Goal: Transaction & Acquisition: Purchase product/service

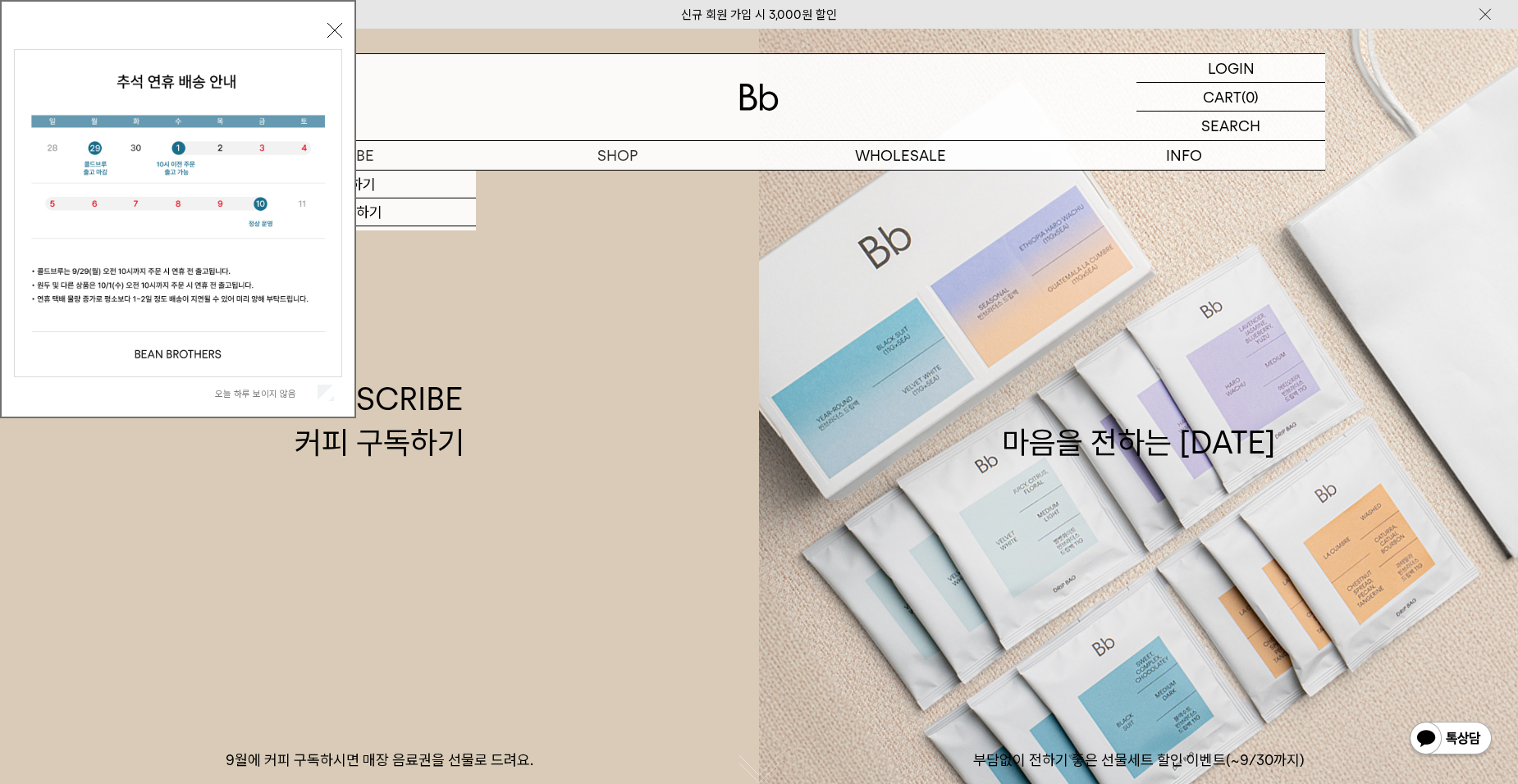
click at [334, 31] on button "닫기" at bounding box center [335, 30] width 15 height 15
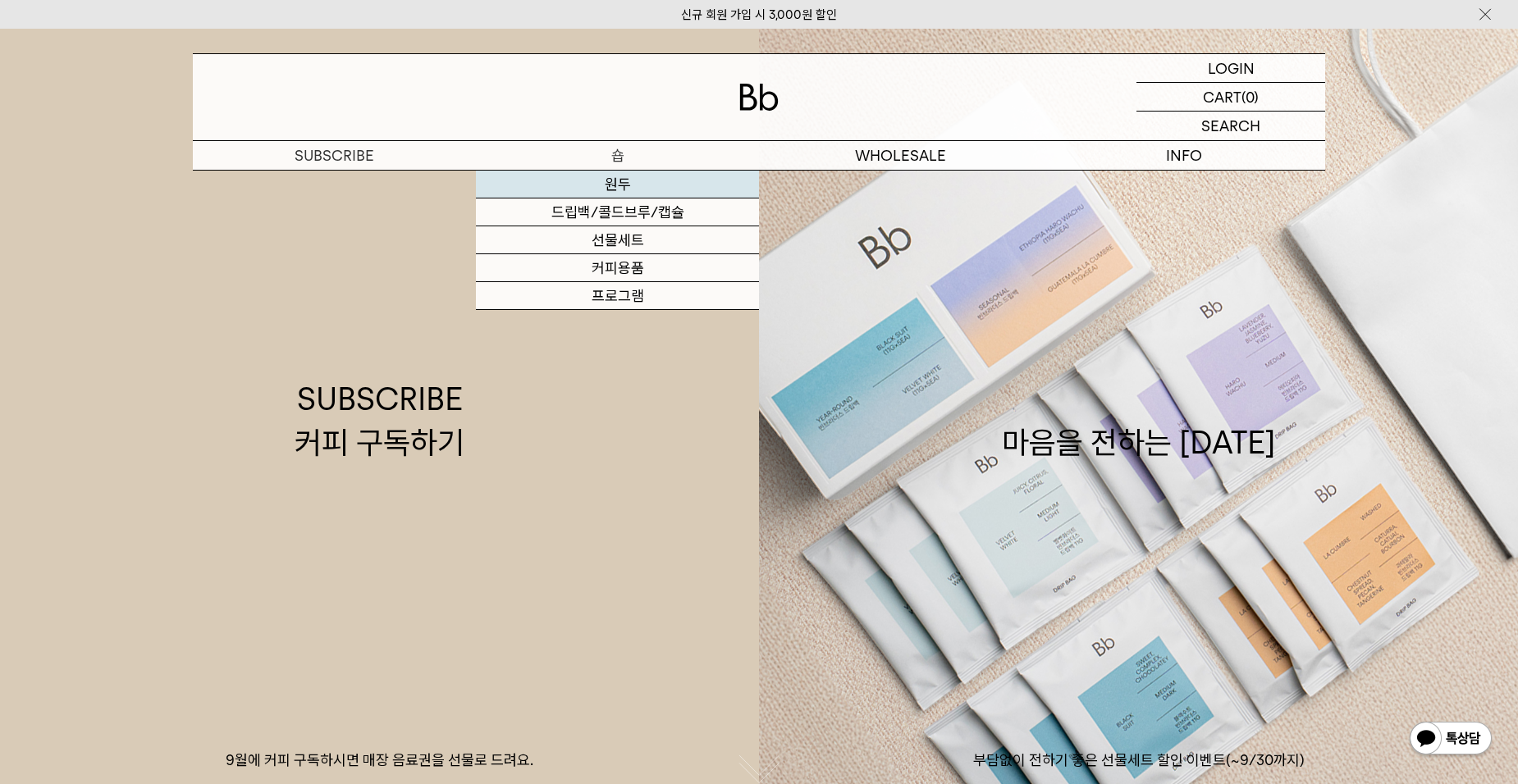
click at [719, 191] on link "원두" at bounding box center [617, 184] width 283 height 28
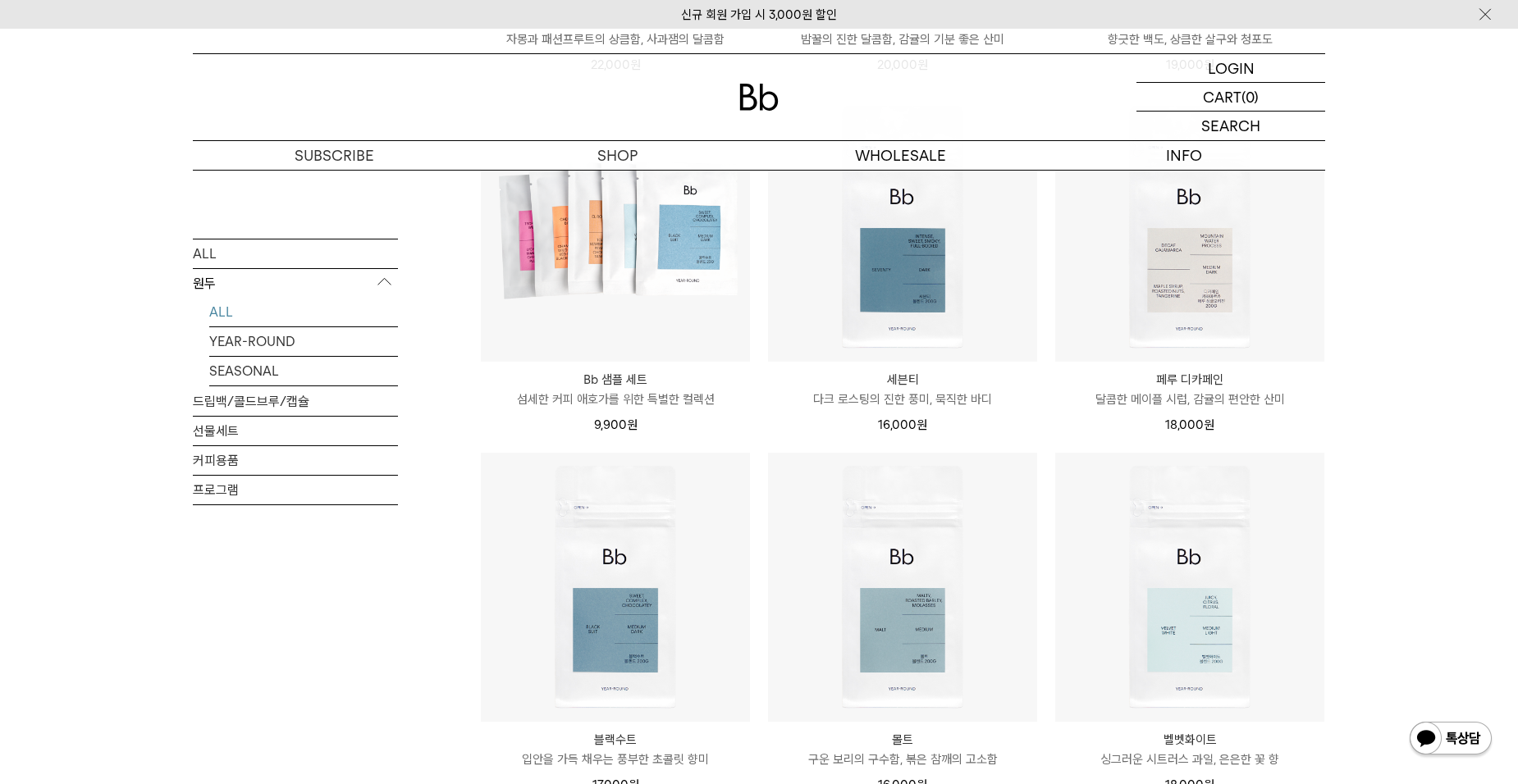
scroll to position [1066, 0]
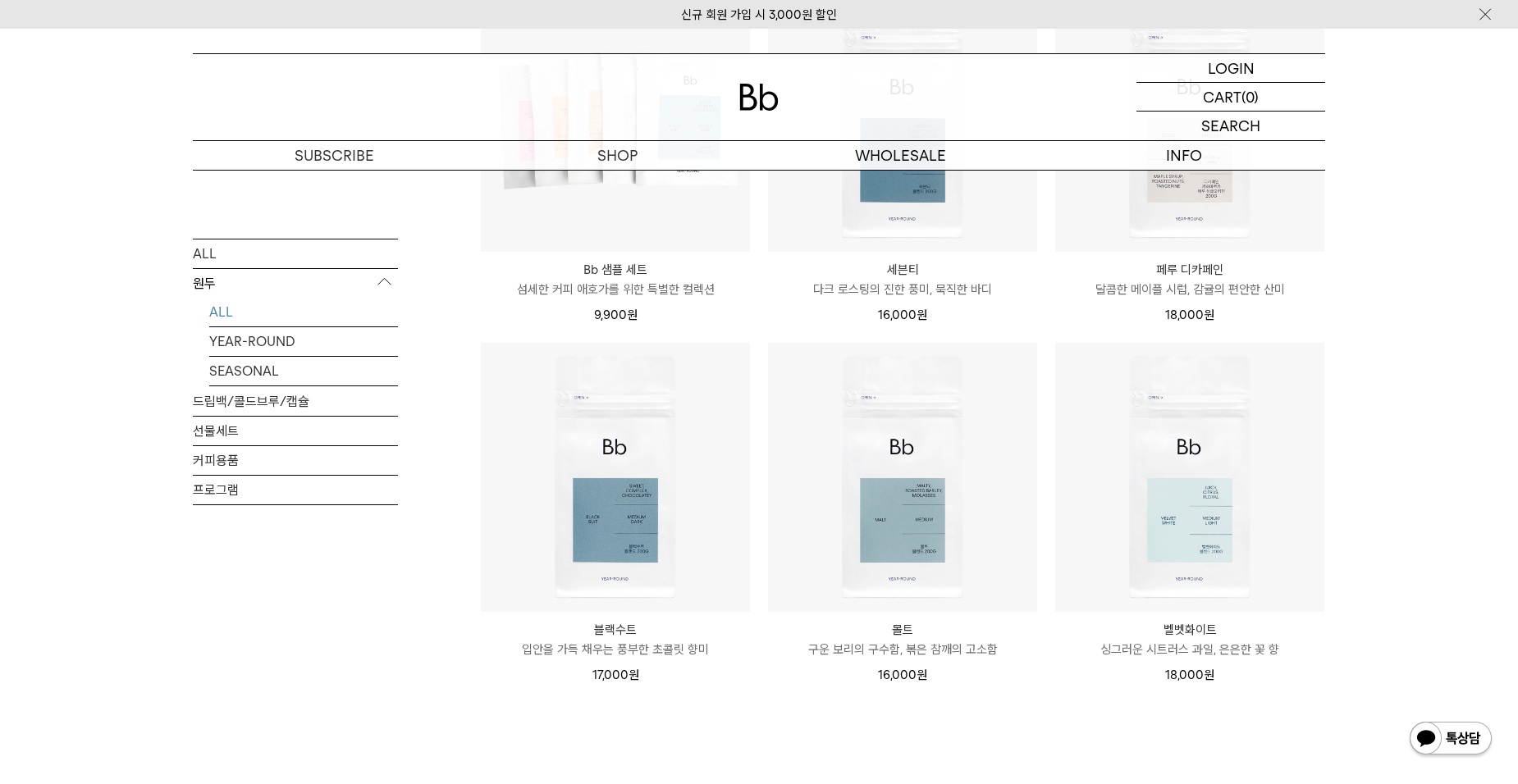
click at [908, 622] on p "몰트" at bounding box center [903, 630] width 269 height 19
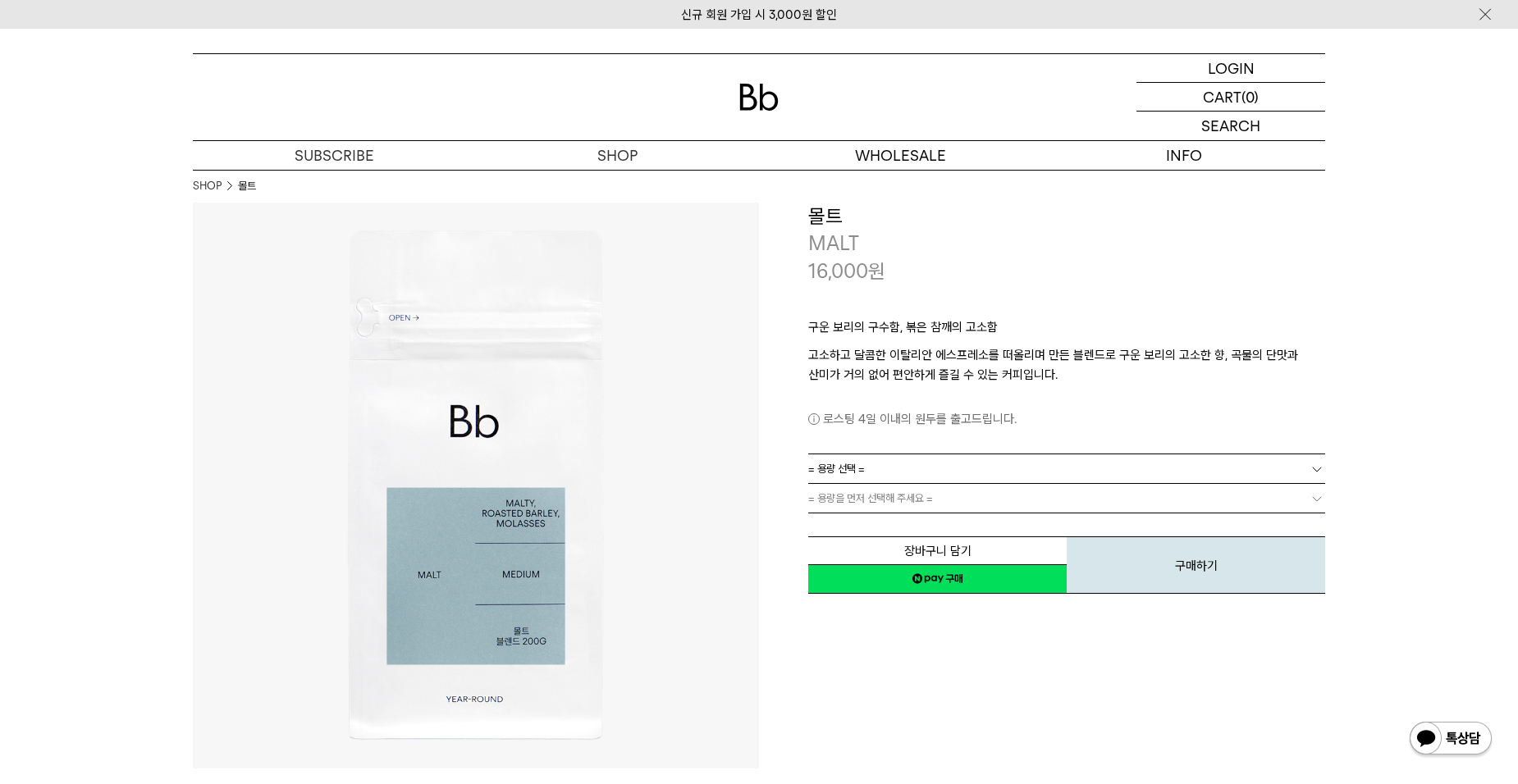
scroll to position [164, 0]
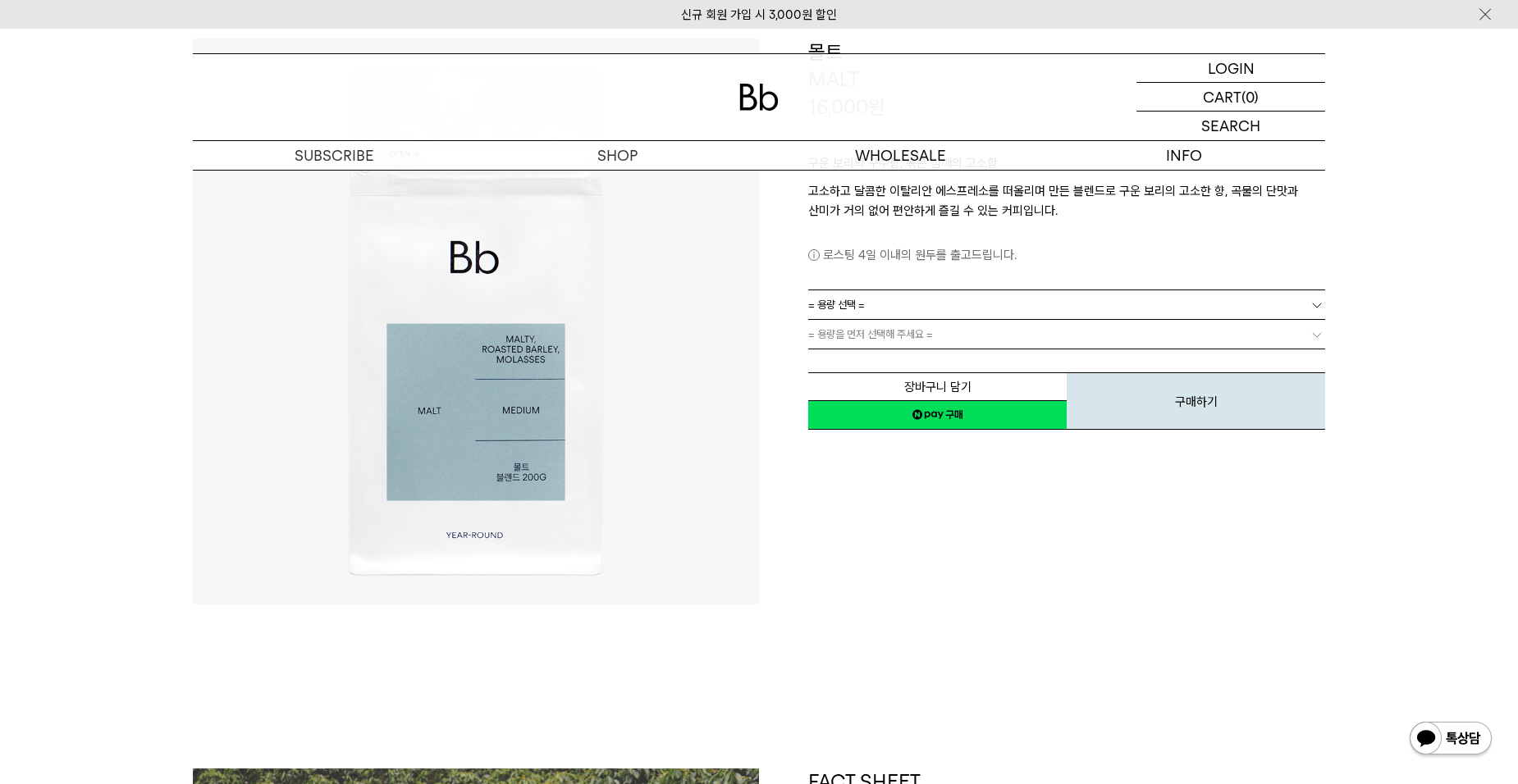
click at [1317, 301] on b at bounding box center [1316, 306] width 17 height 17
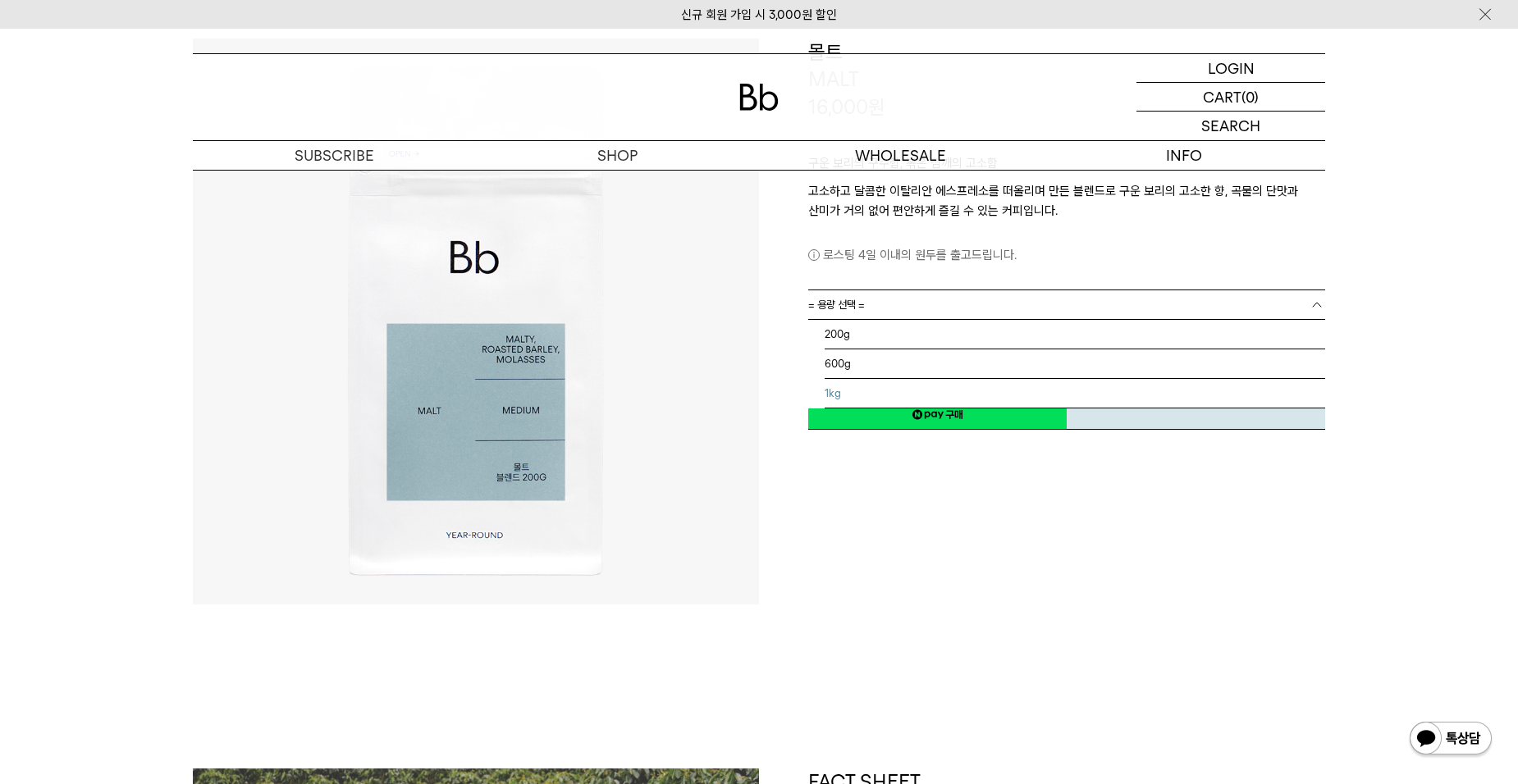
click at [1304, 399] on li "1kg" at bounding box center [1075, 393] width 500 height 29
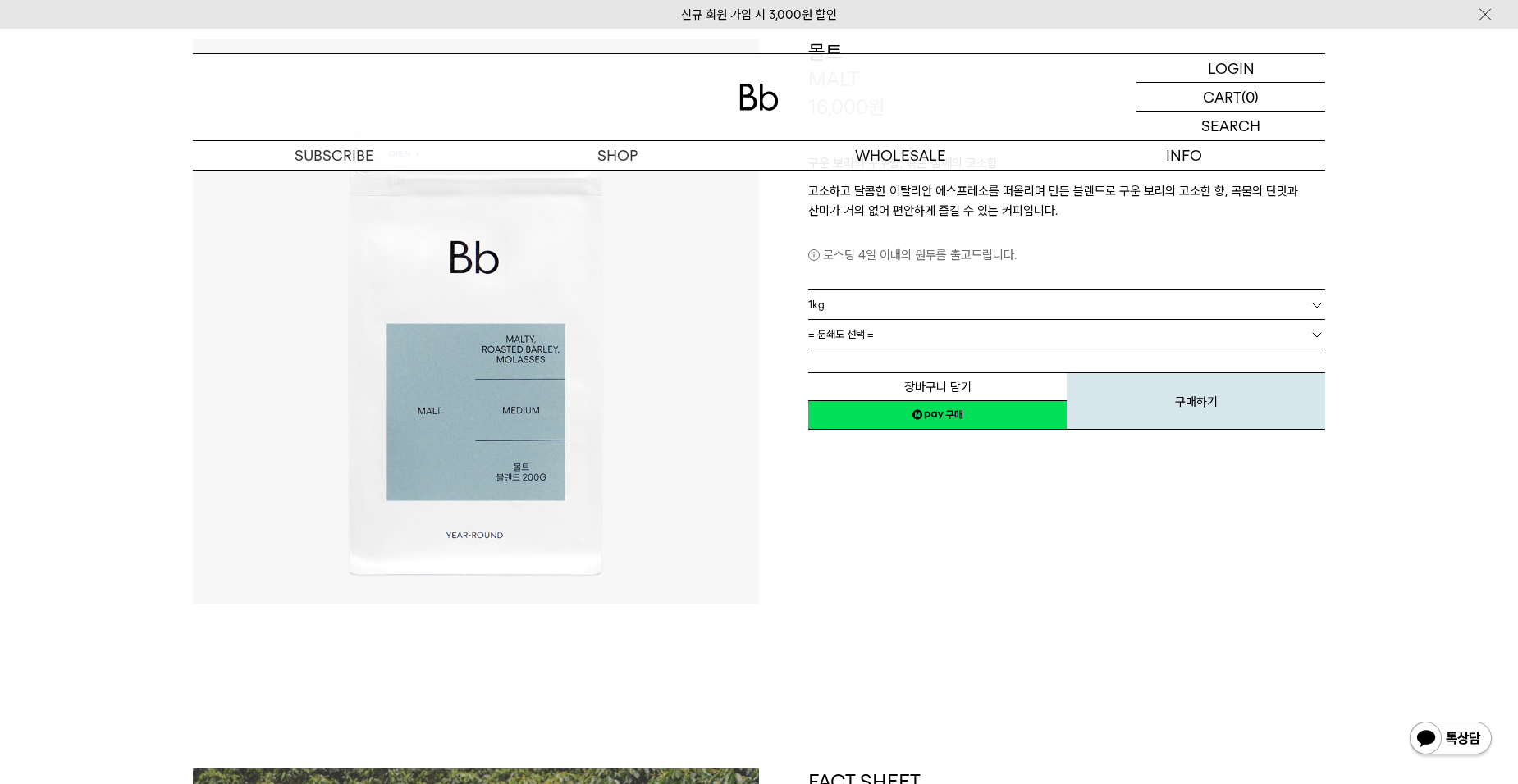
click at [1310, 332] on b at bounding box center [1316, 335] width 17 height 17
click at [1315, 336] on b at bounding box center [1316, 335] width 17 height 17
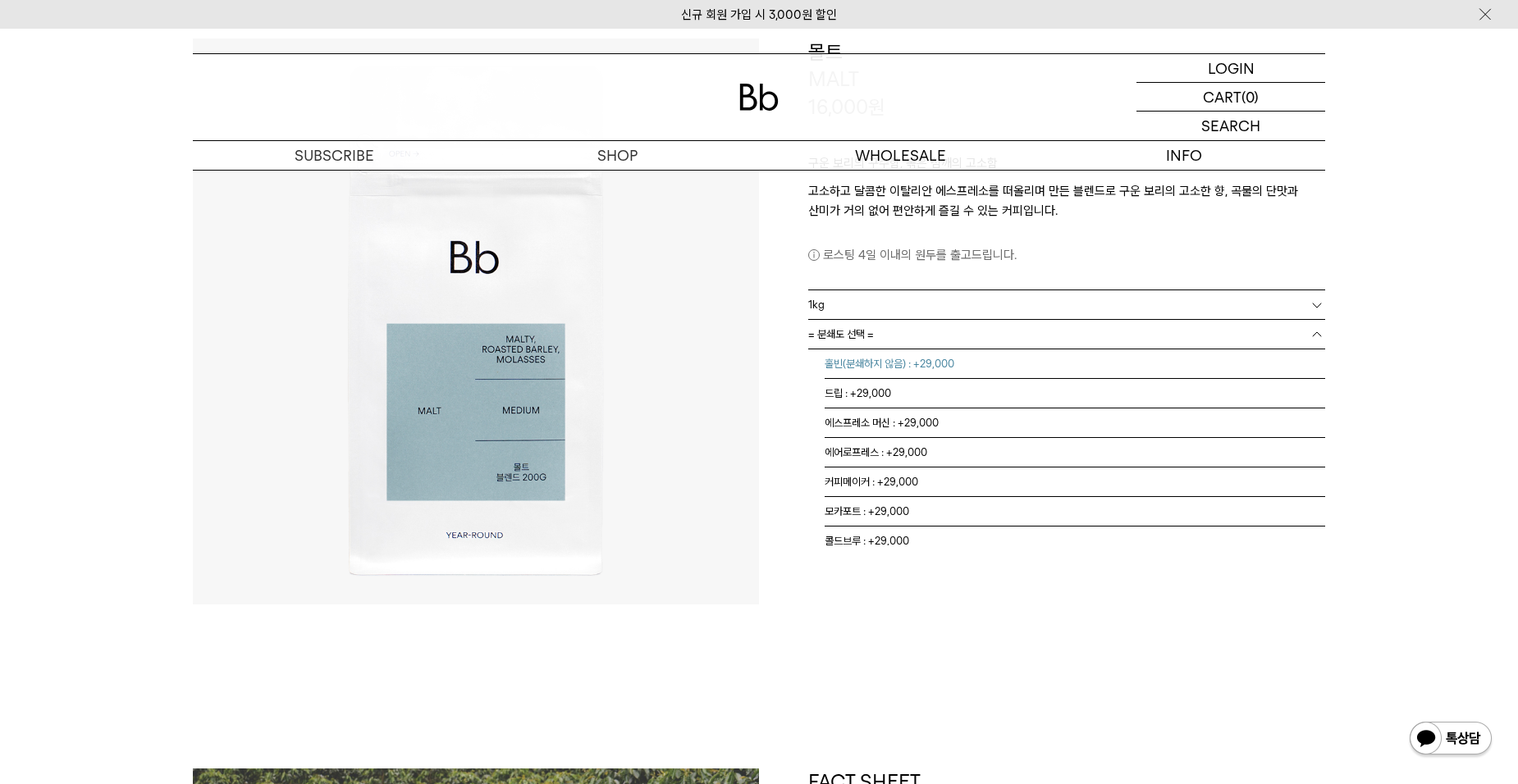
click at [1269, 354] on li "홀빈(분쇄하지 않음) : +29,000" at bounding box center [1075, 363] width 500 height 29
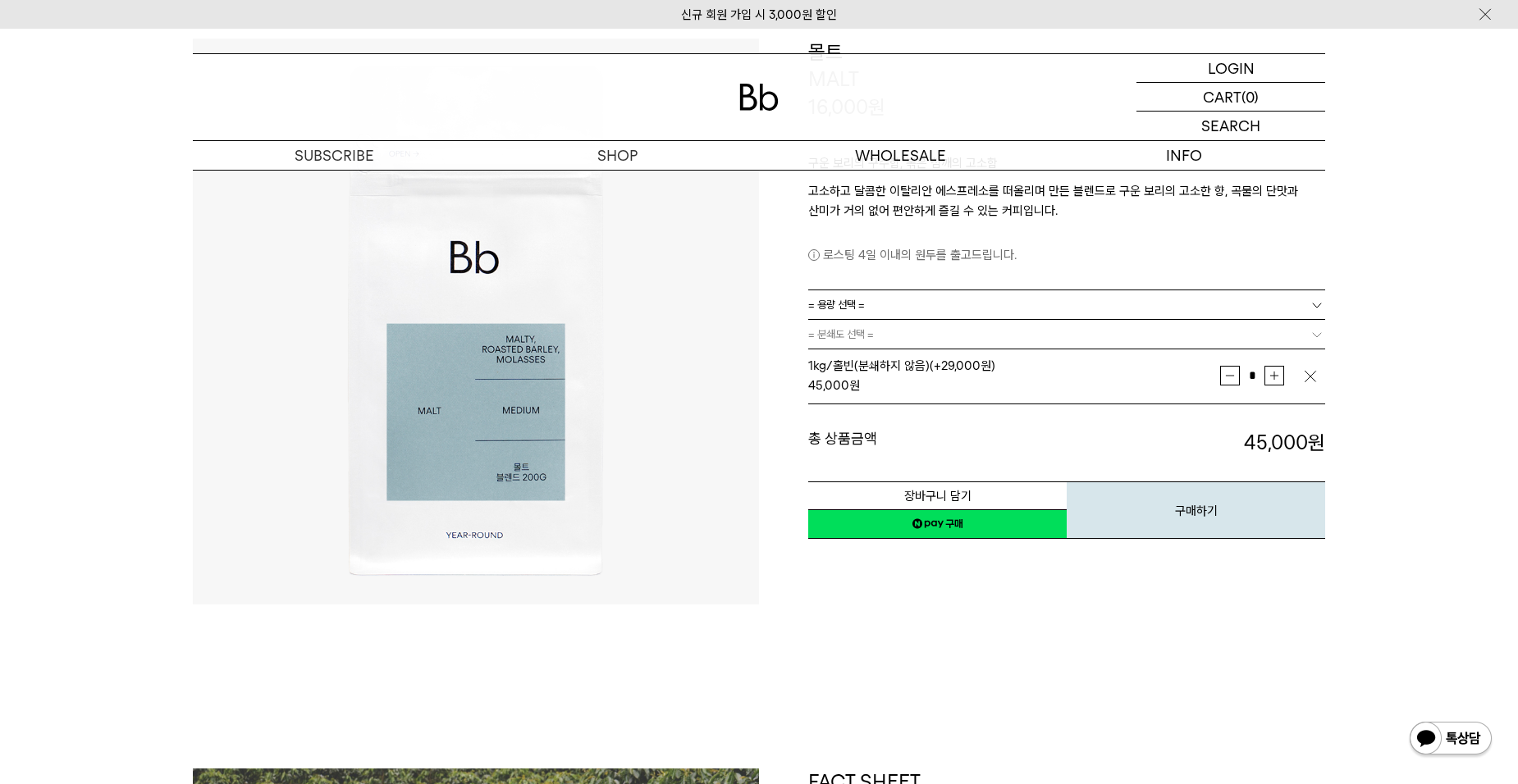
click at [1308, 374] on img "button" at bounding box center [1311, 377] width 17 height 17
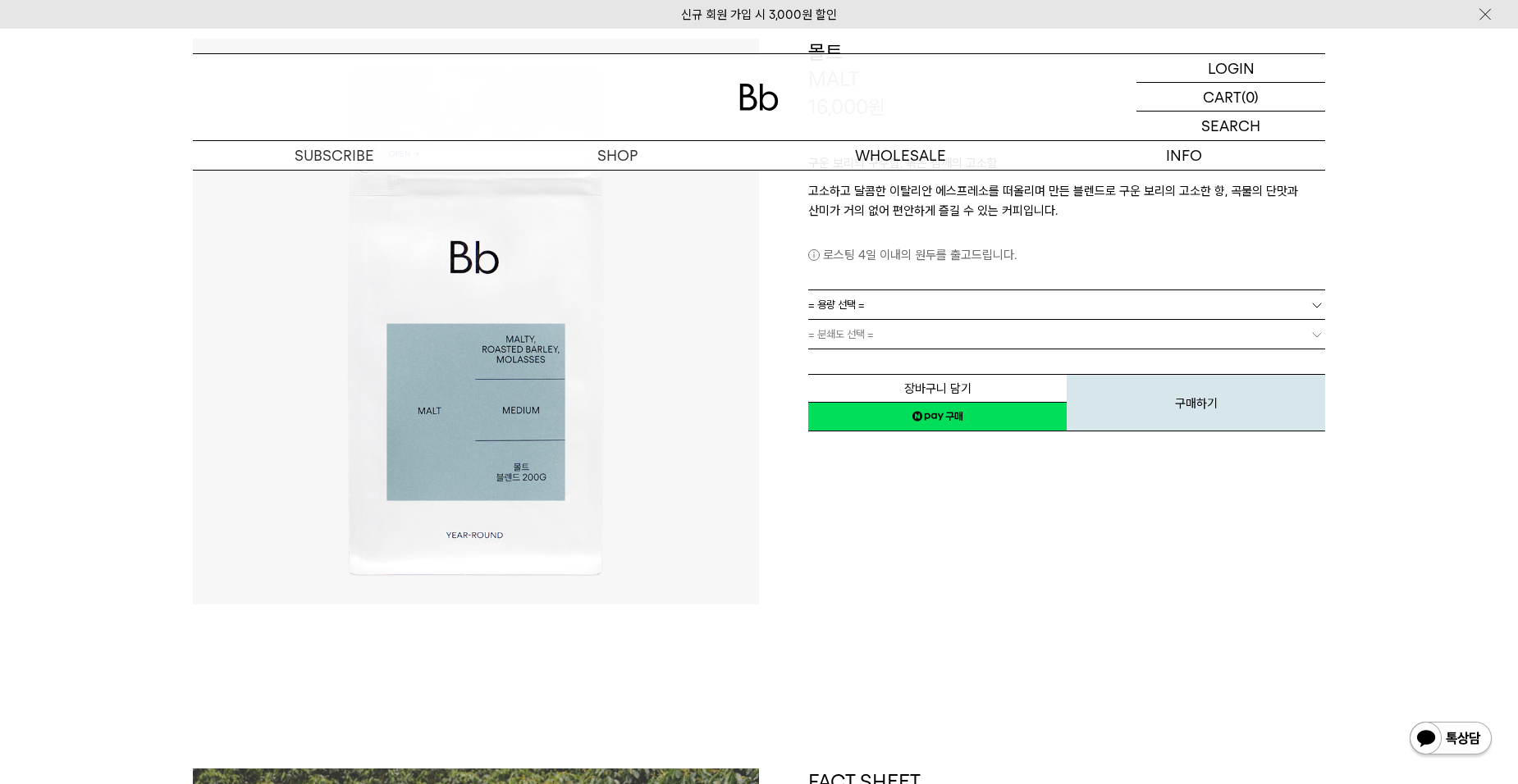
click at [1308, 336] on b at bounding box center [1316, 335] width 17 height 17
click at [1312, 331] on b at bounding box center [1316, 335] width 17 height 17
click at [1319, 331] on b at bounding box center [1316, 335] width 17 height 17
click at [1319, 296] on link "= 용량 선택 =" at bounding box center [1066, 305] width 517 height 29
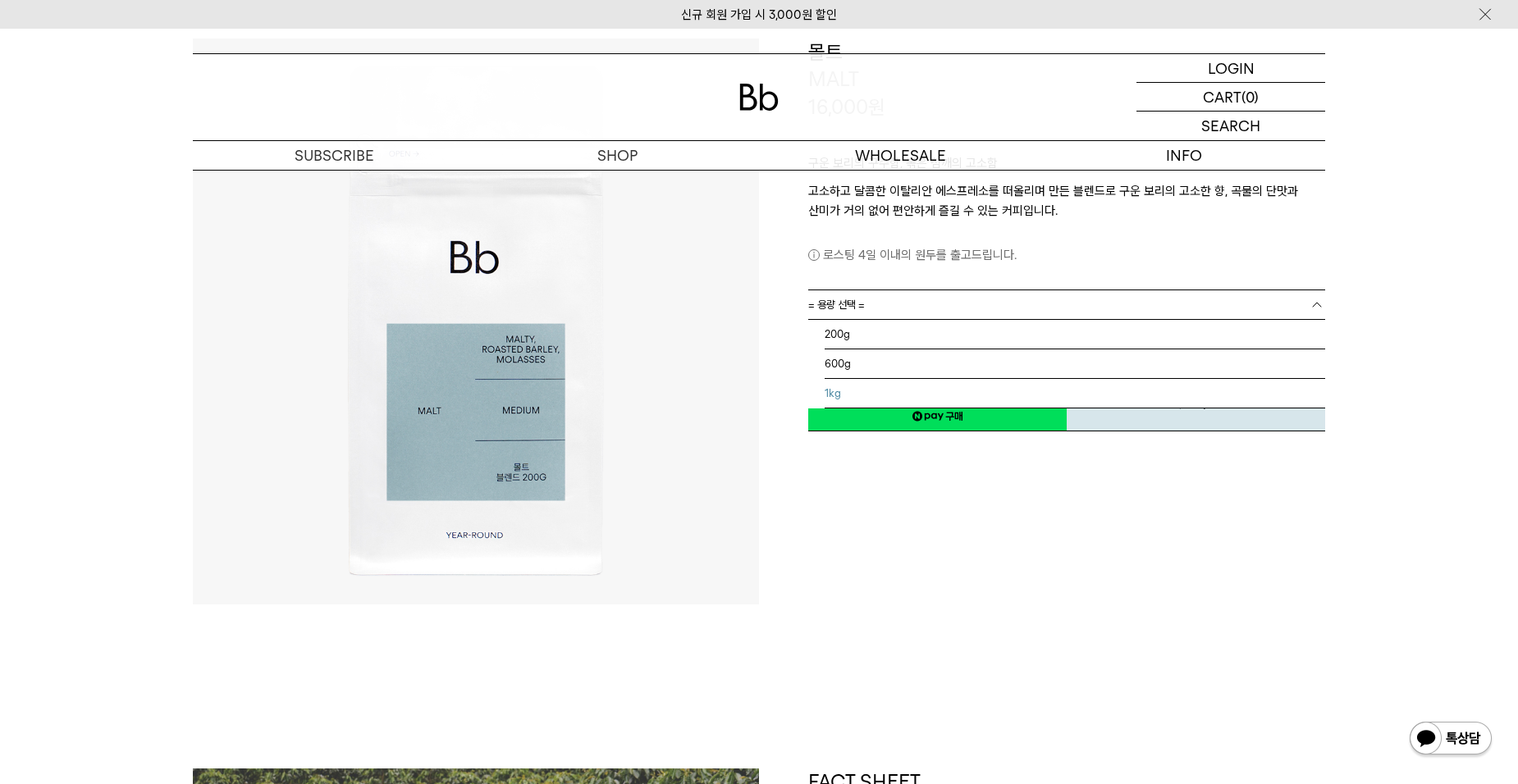
click at [1294, 385] on li "1kg" at bounding box center [1075, 393] width 500 height 29
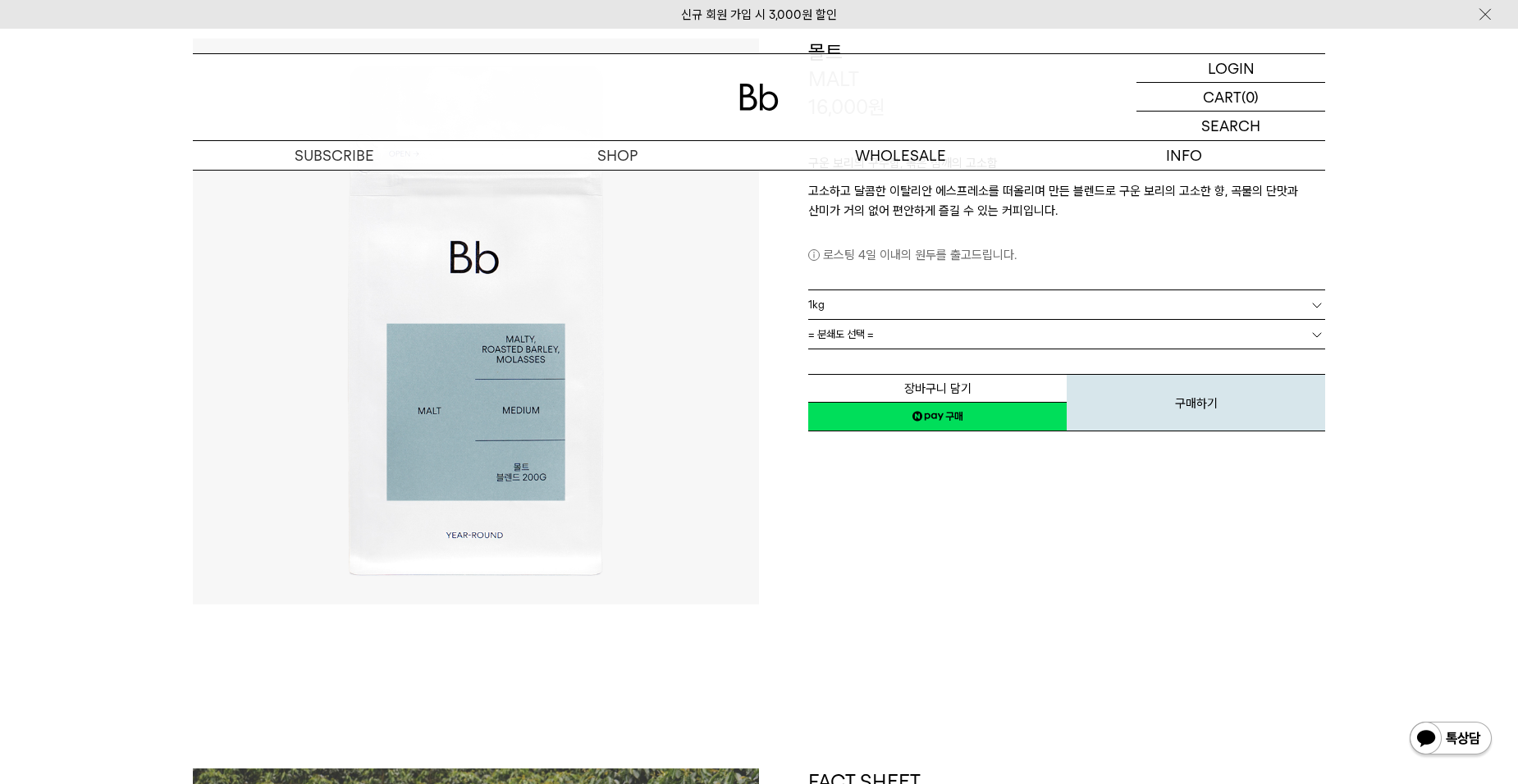
click at [1311, 334] on b at bounding box center [1316, 335] width 17 height 17
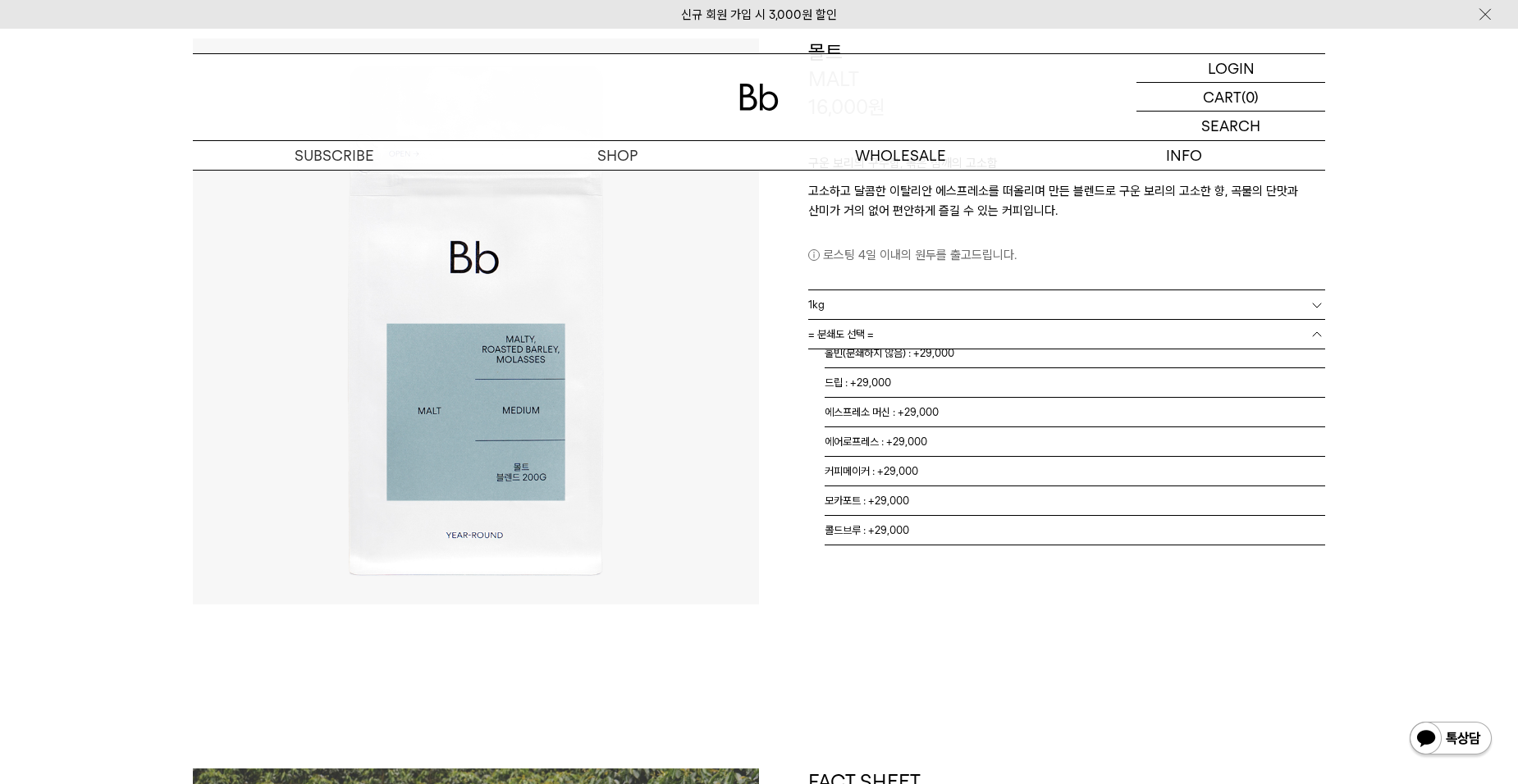
scroll to position [0, 0]
click at [1313, 337] on b at bounding box center [1316, 335] width 17 height 17
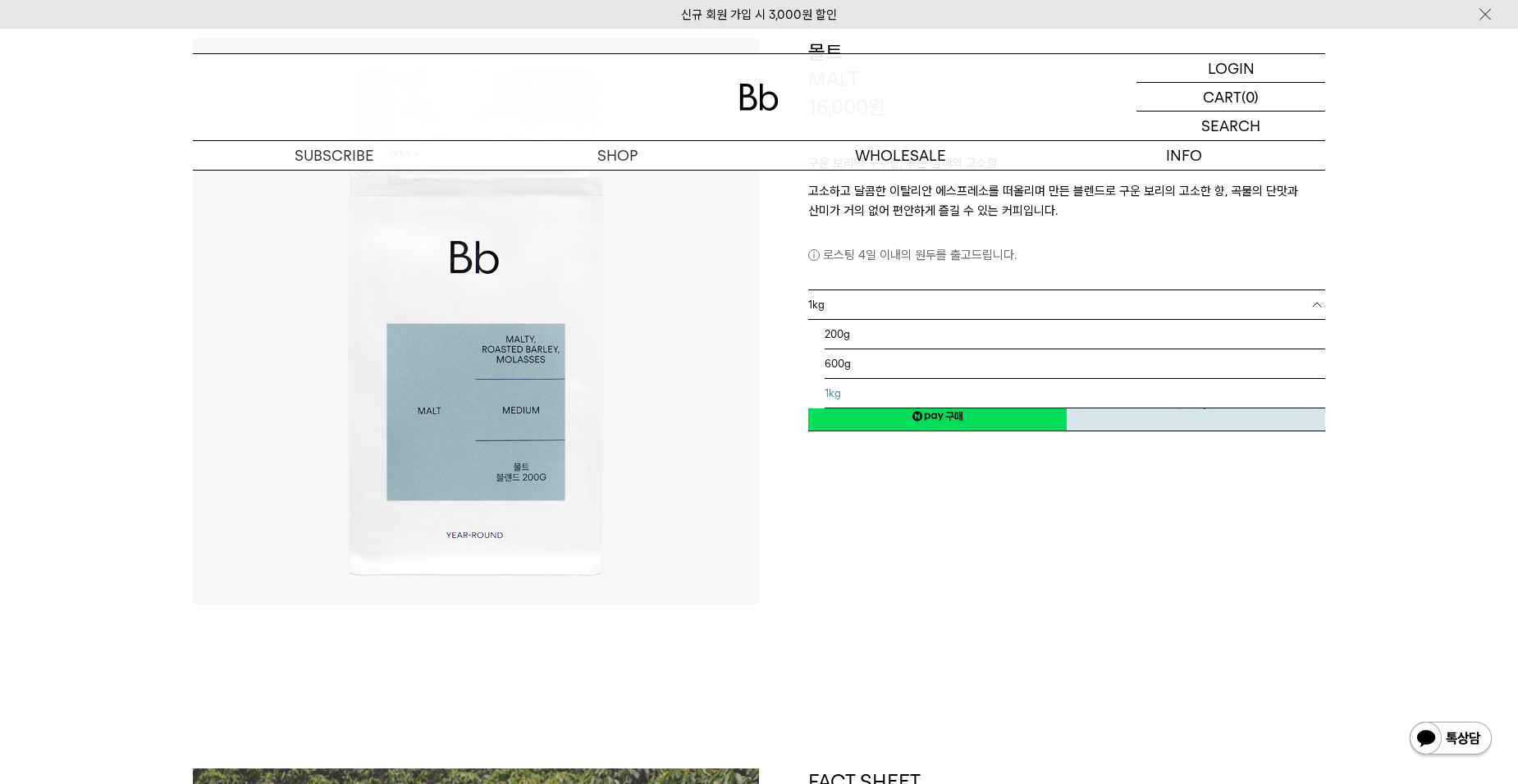
click at [1310, 312] on link "1kg" at bounding box center [1066, 305] width 517 height 29
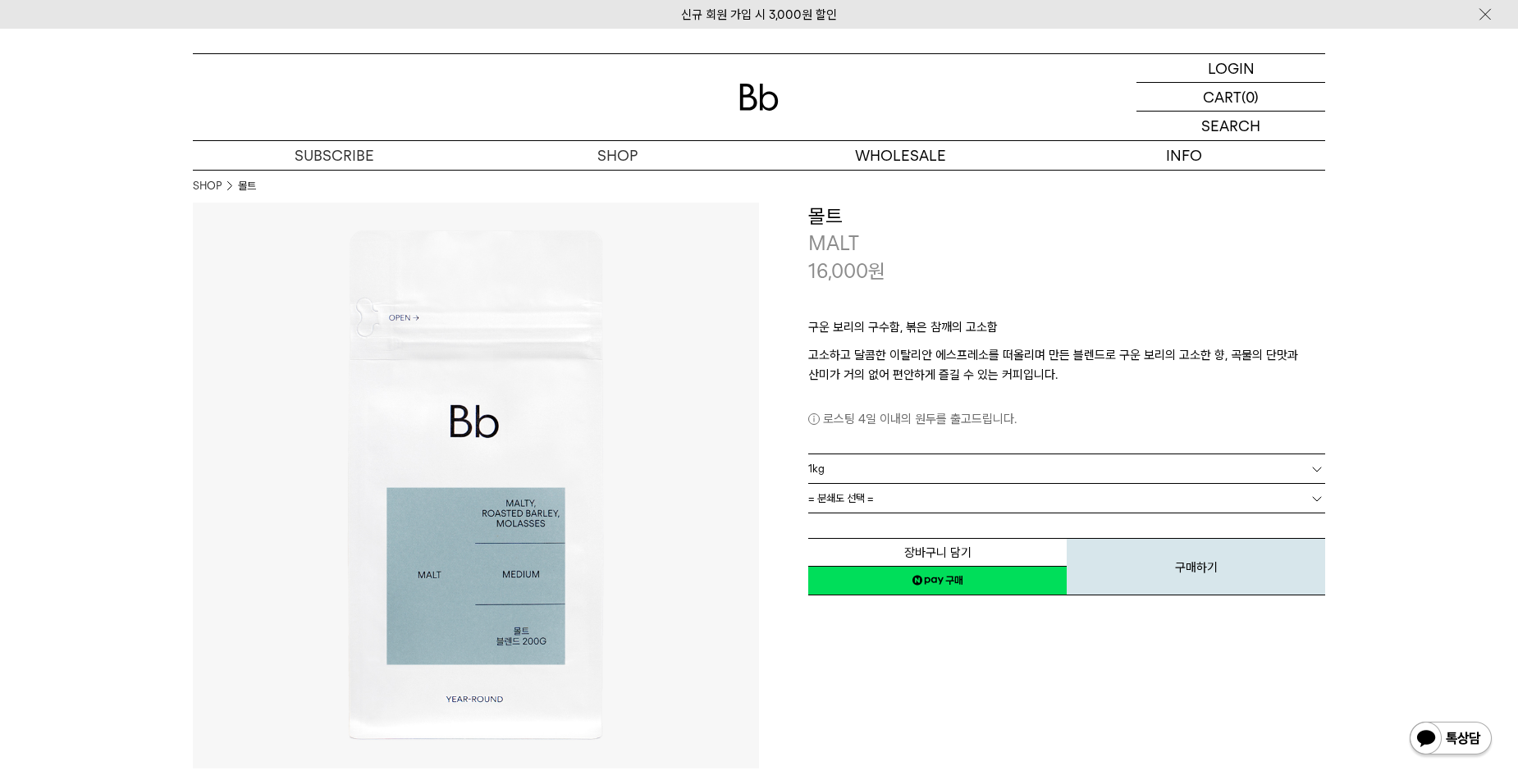
click at [748, 92] on img at bounding box center [758, 97] width 39 height 27
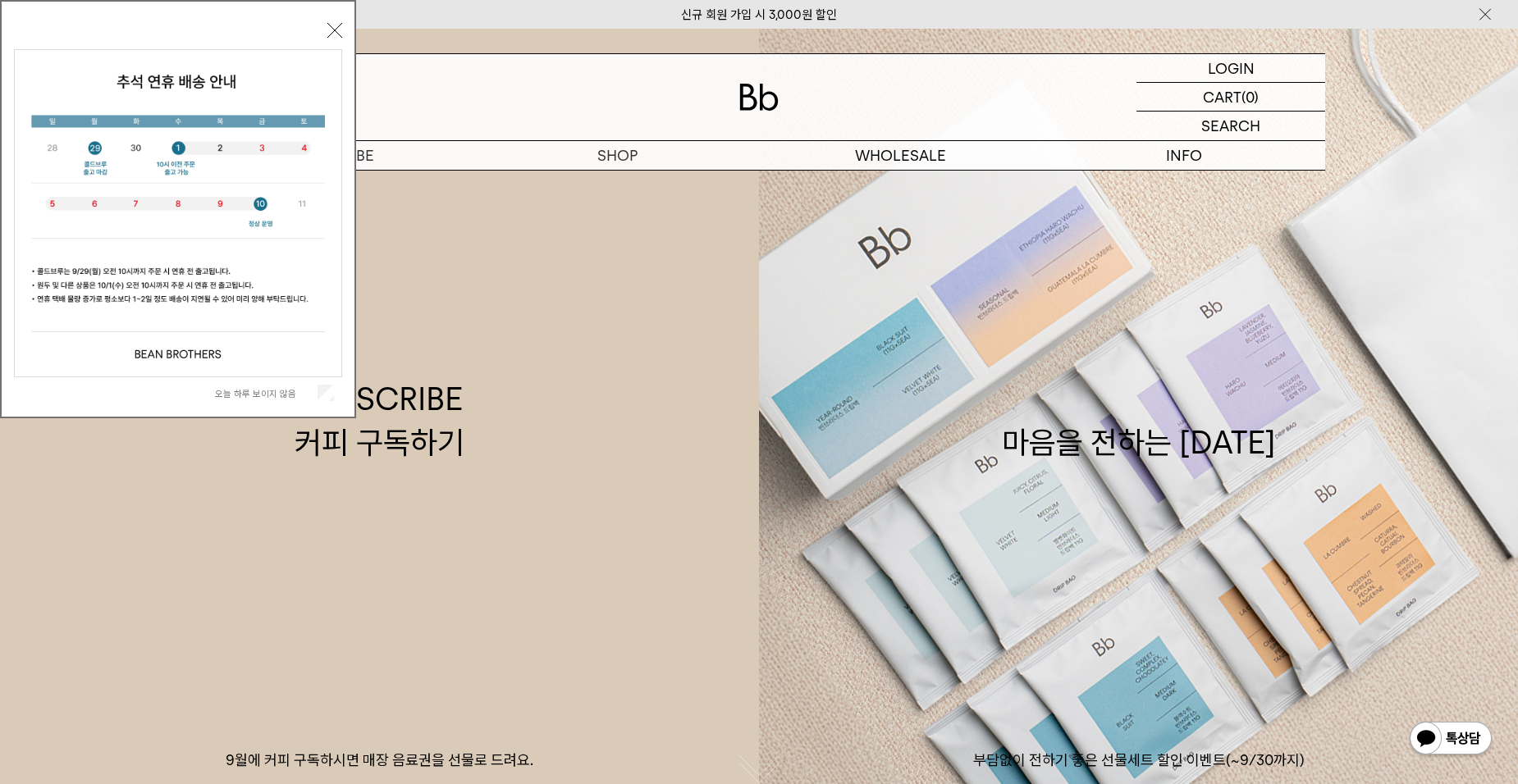
click at [335, 29] on button "닫기" at bounding box center [335, 30] width 15 height 15
